Goal: Task Accomplishment & Management: Manage account settings

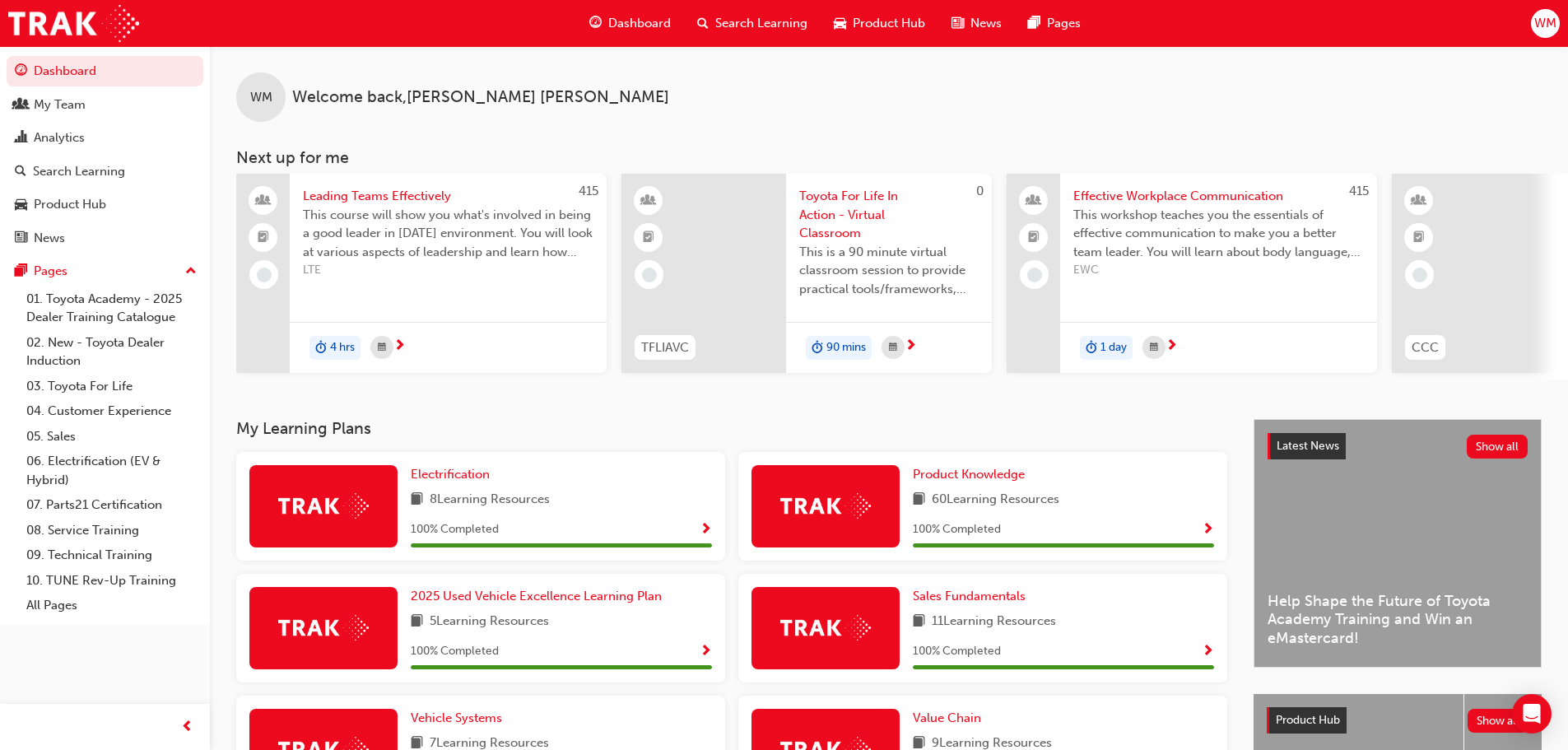
click at [1545, 15] on span "WM" at bounding box center [1545, 24] width 23 height 19
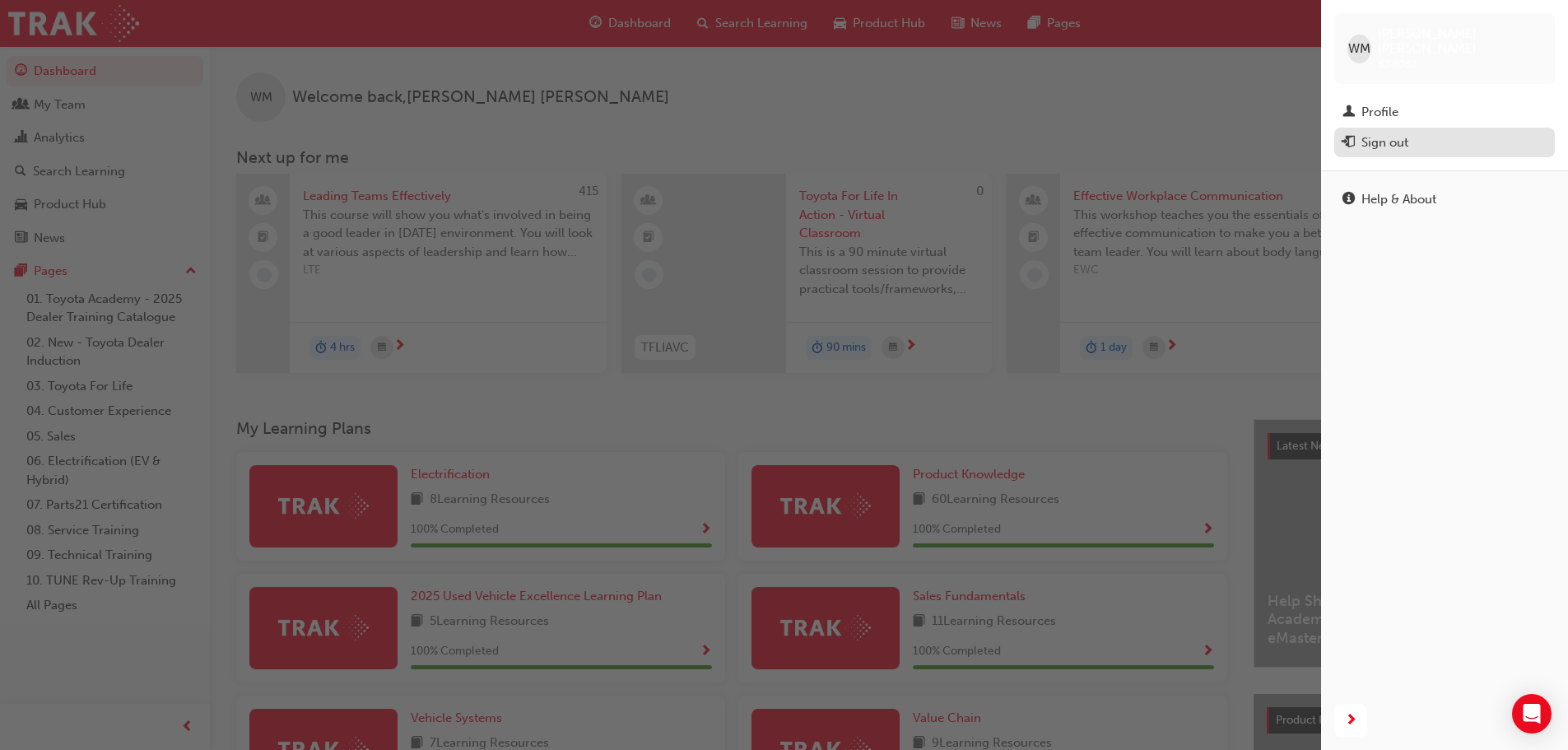
click at [1389, 136] on div "Sign out" at bounding box center [1385, 143] width 47 height 19
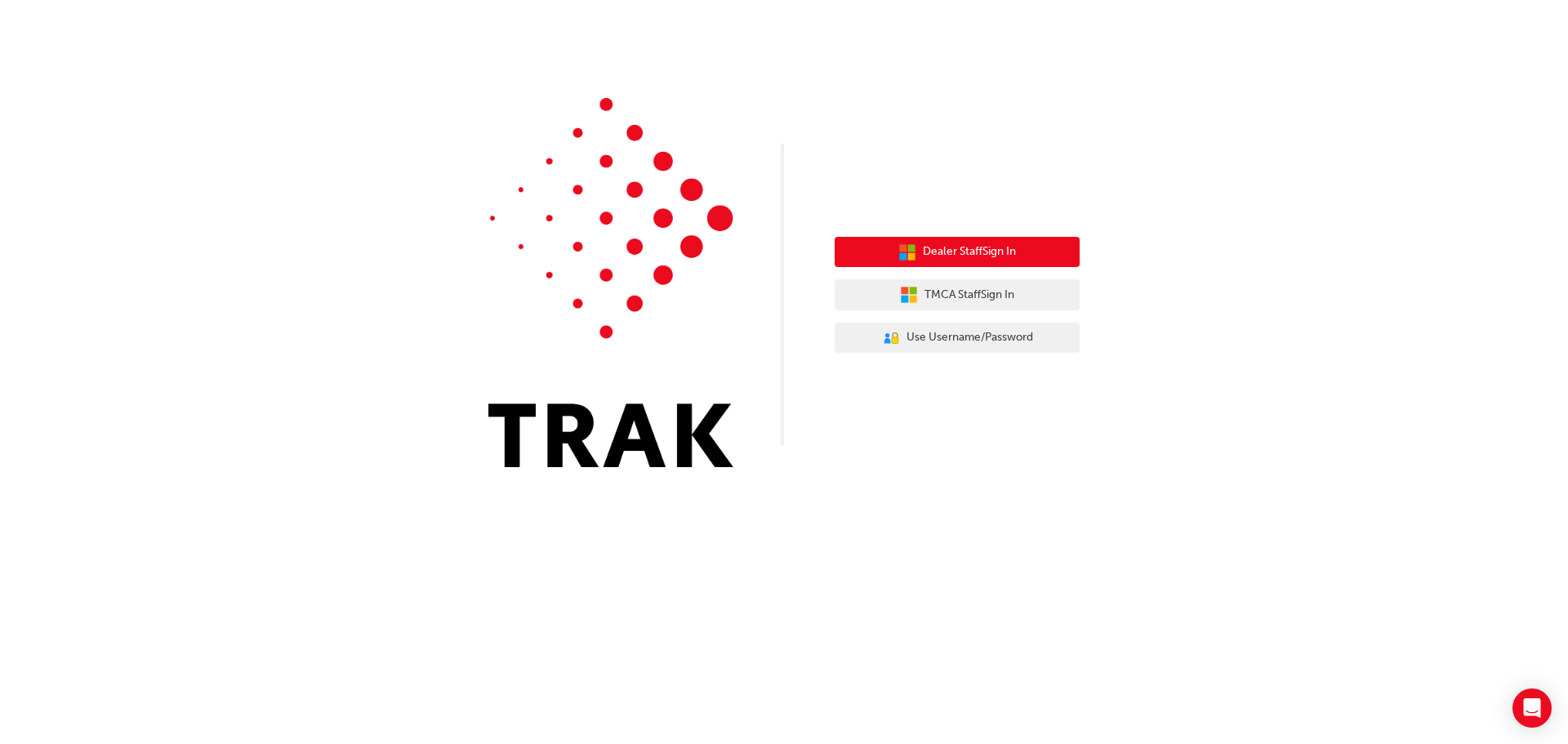
click at [960, 259] on span "Dealer Staff Sign In" at bounding box center [969, 252] width 93 height 19
